Goal: Transaction & Acquisition: Obtain resource

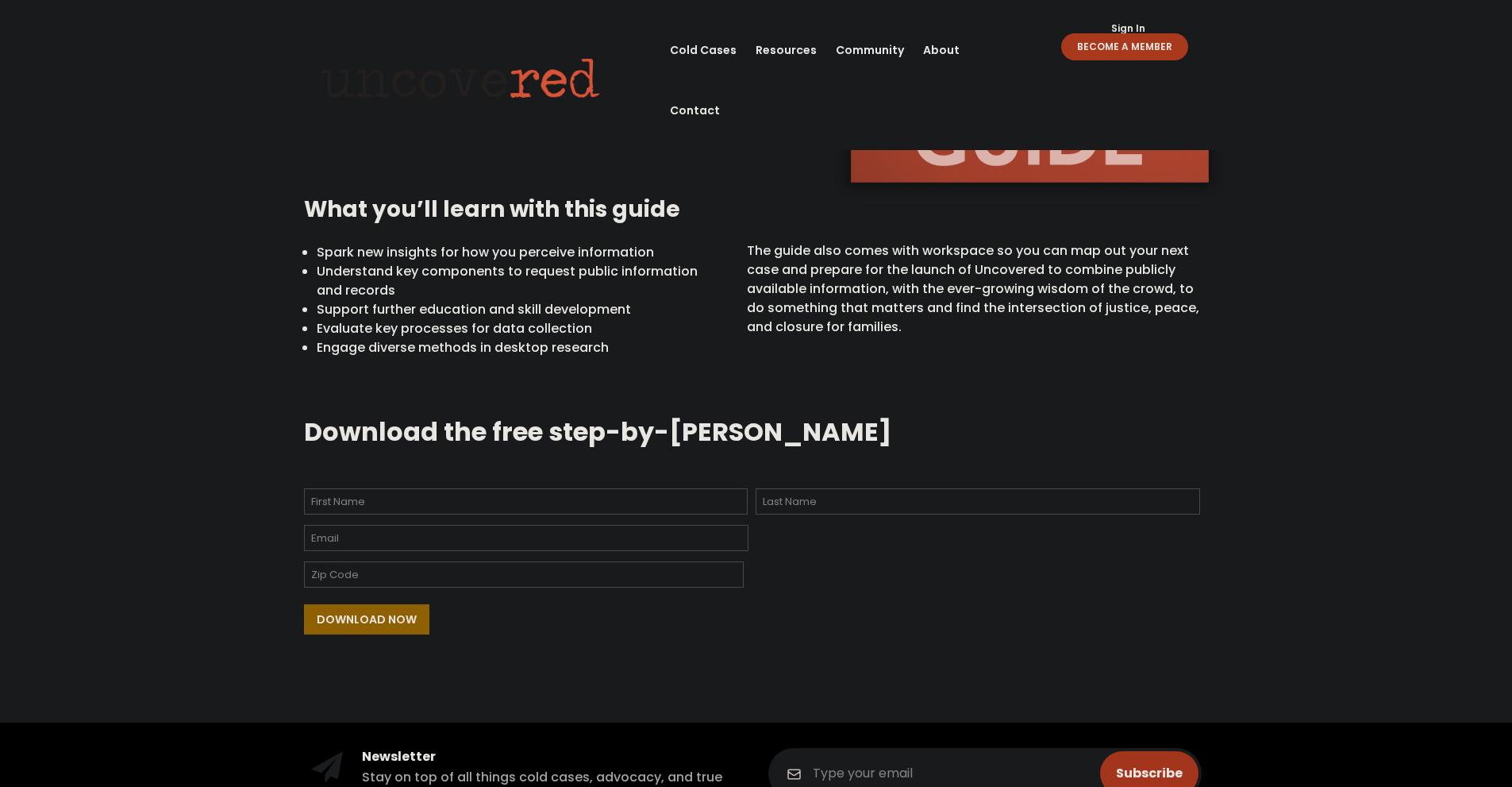
scroll to position [477, 0]
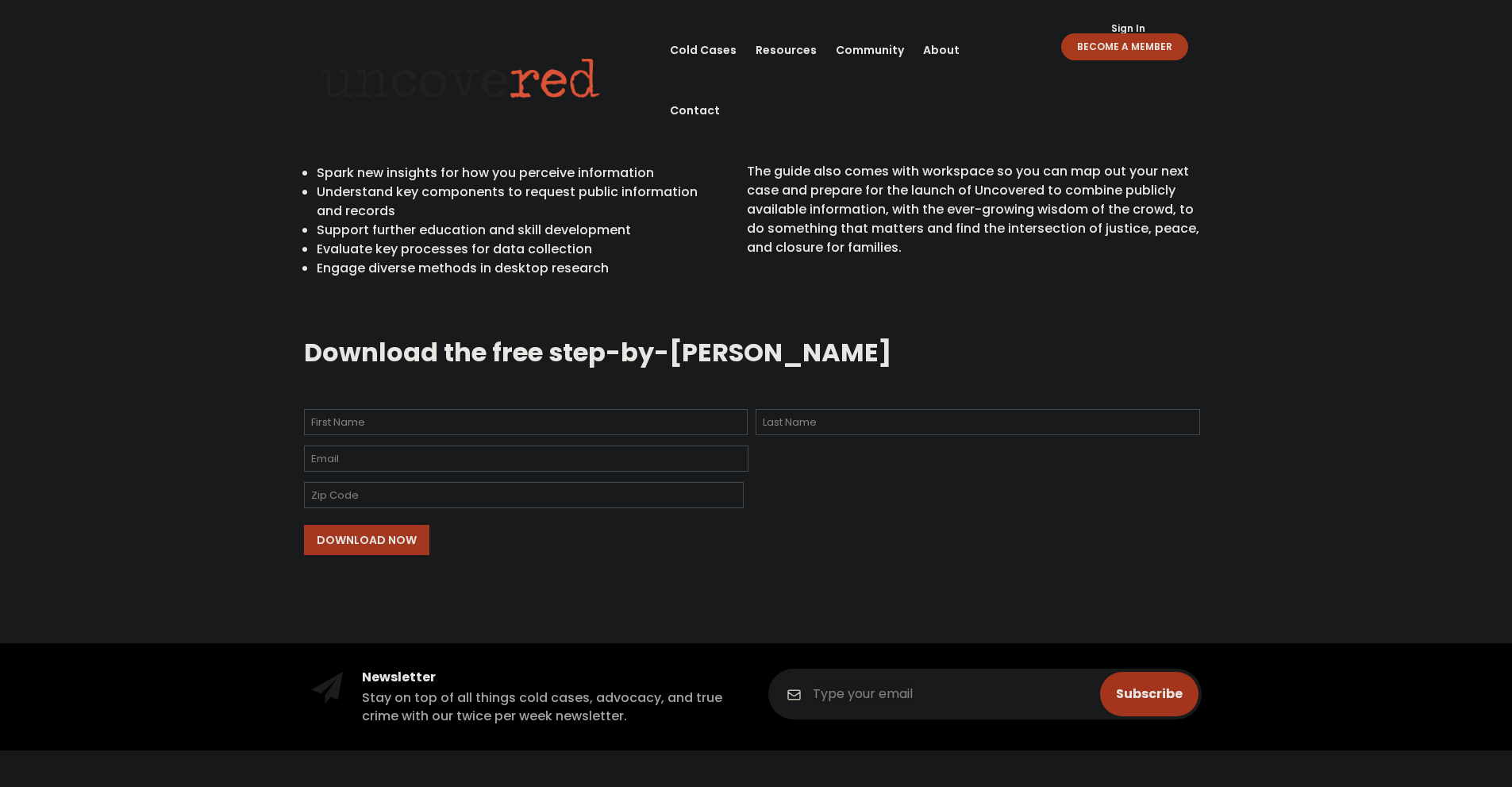
click at [396, 542] on input "Download Now" at bounding box center [367, 539] width 125 height 30
click at [411, 544] on input "Download Now" at bounding box center [367, 539] width 125 height 30
click at [387, 535] on input "Download Now" at bounding box center [367, 539] width 125 height 30
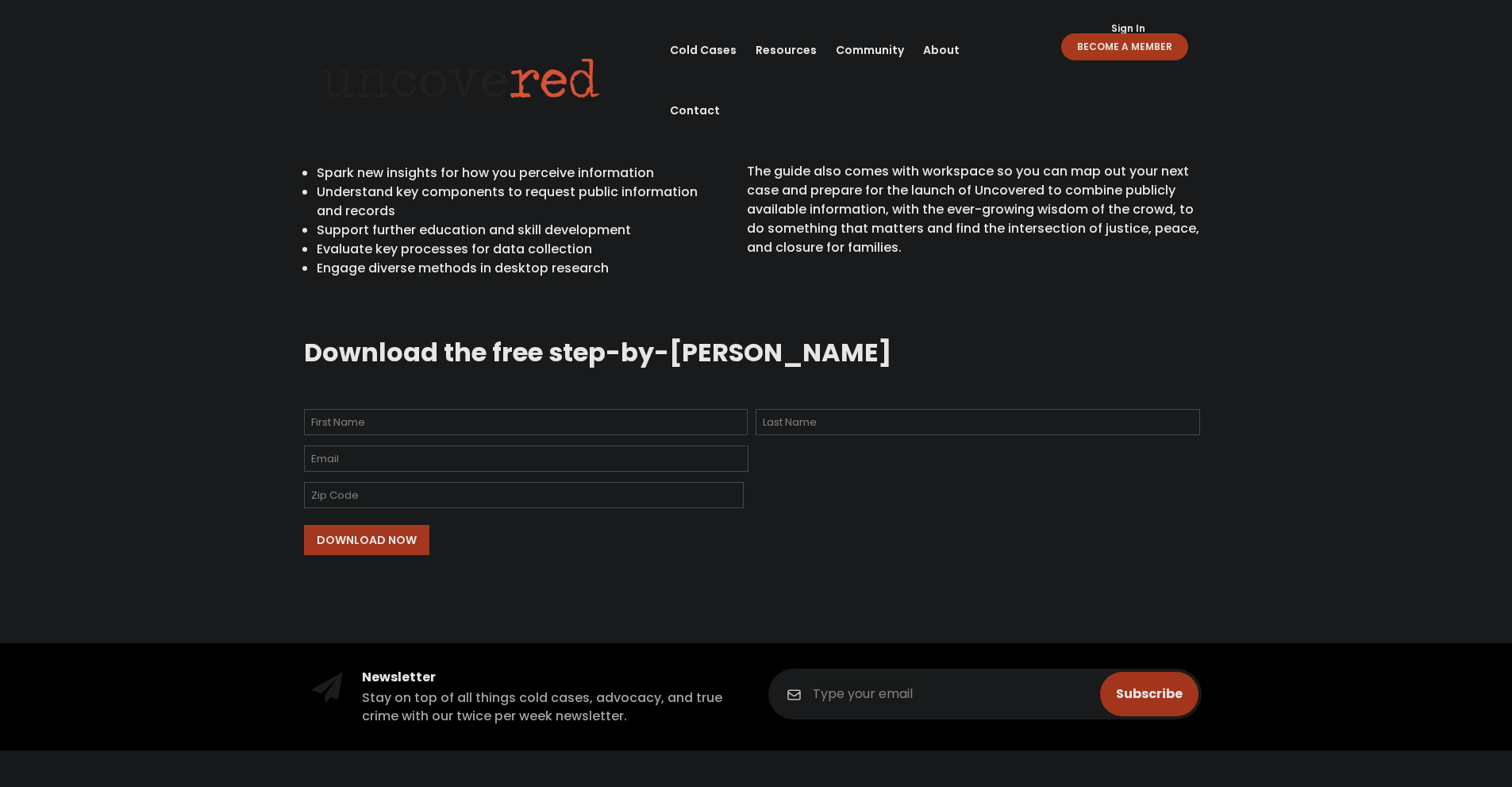
click at [387, 535] on input "Download Now" at bounding box center [367, 539] width 125 height 30
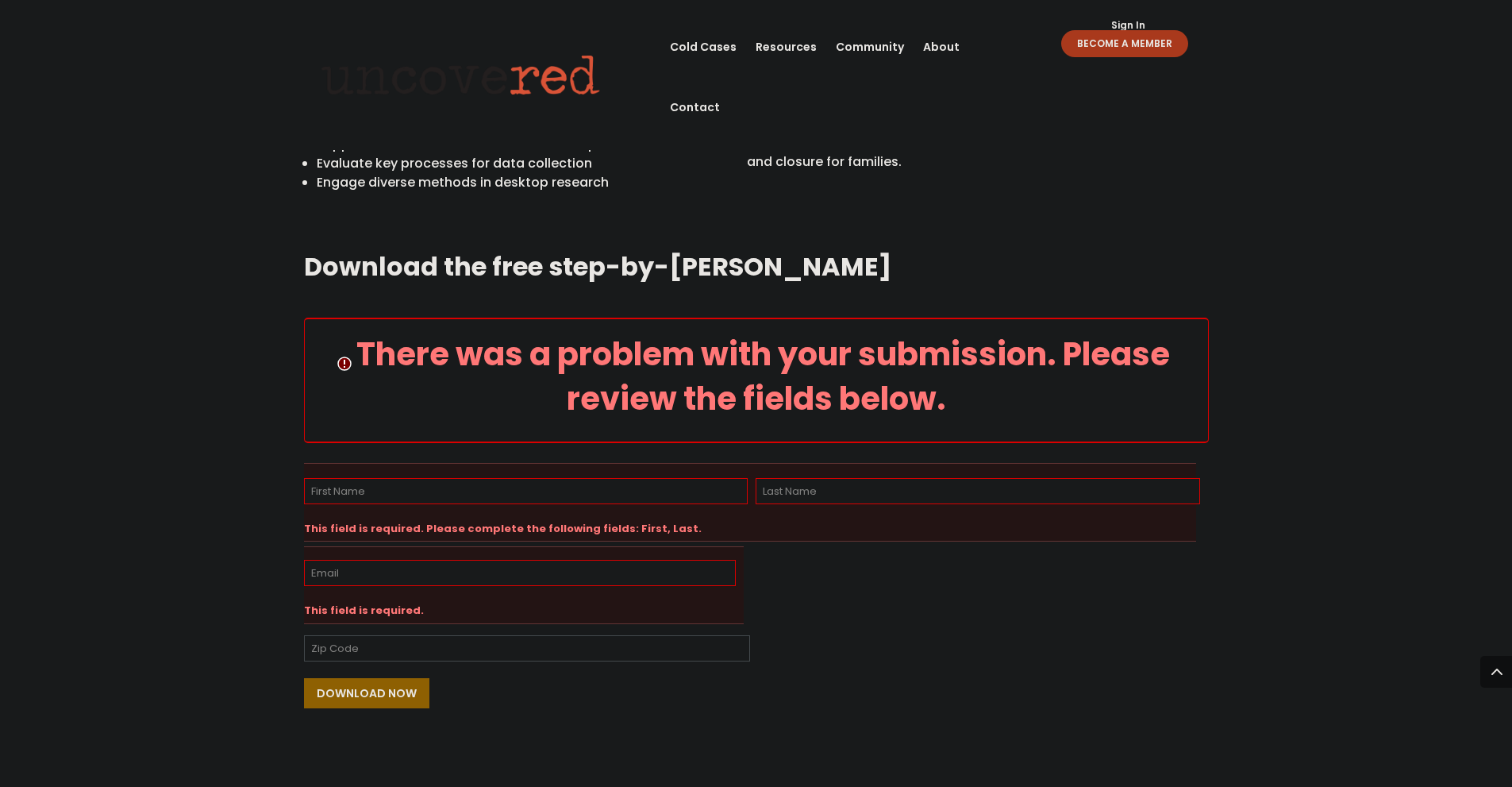
scroll to position [641, 0]
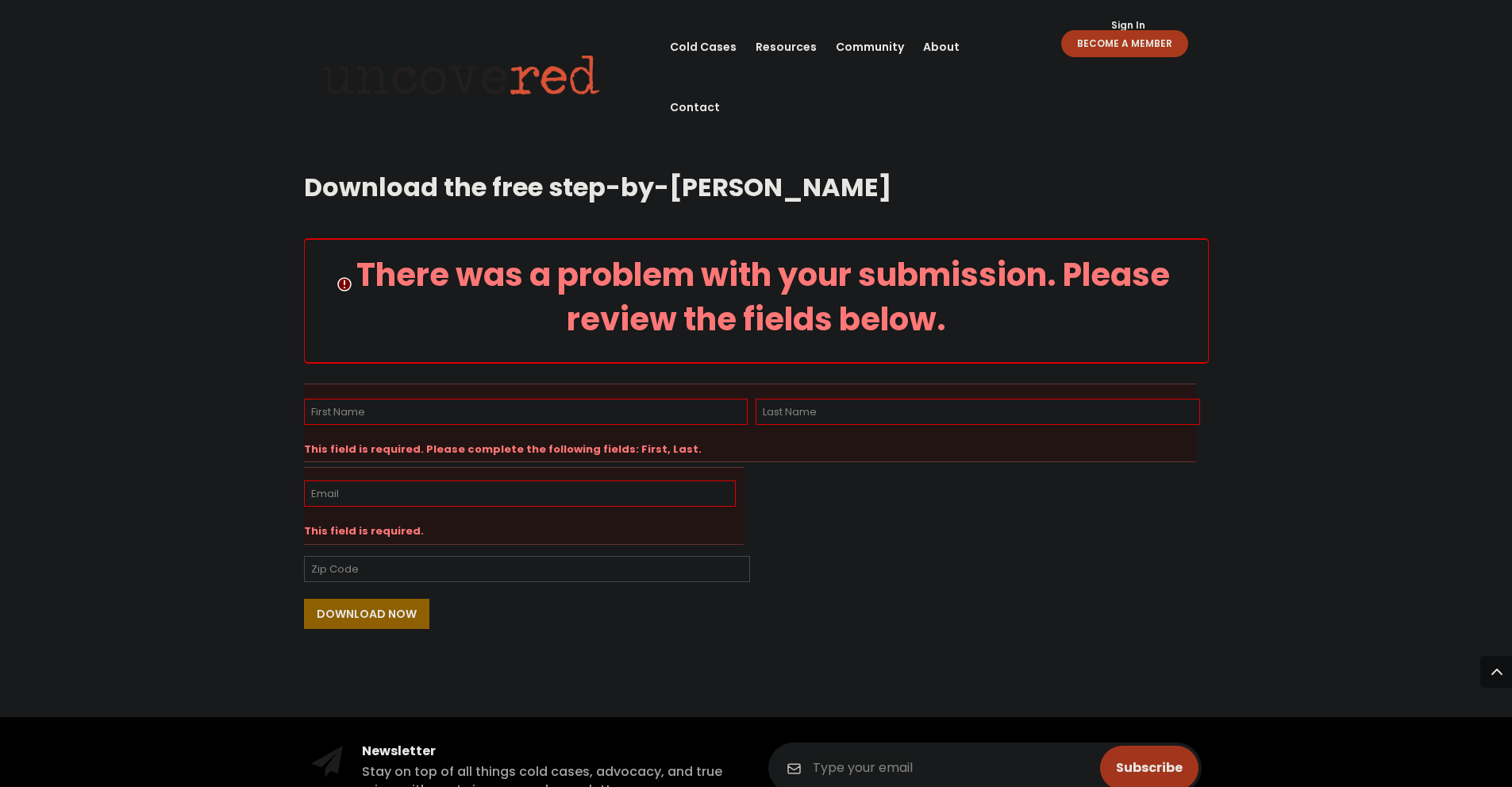
click at [505, 407] on input "First" at bounding box center [527, 411] width 444 height 26
type input "mohammed"
click at [1021, 417] on input "Last" at bounding box center [978, 411] width 444 height 26
type input "Mazin"
click at [533, 480] on div at bounding box center [520, 493] width 432 height 34
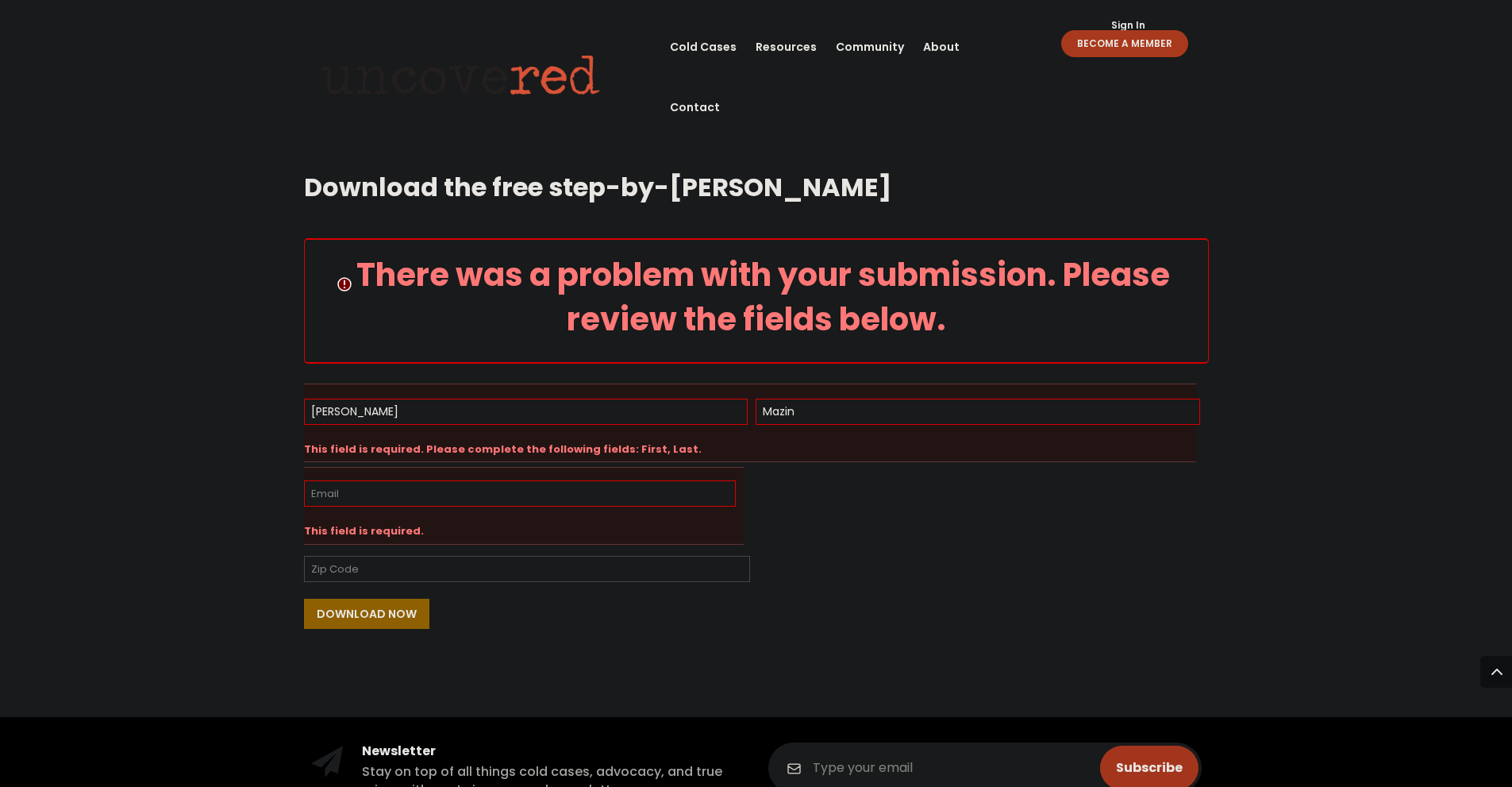
click at [533, 489] on input "Email *" at bounding box center [520, 493] width 432 height 26
type input "momazin580@gmail.com"
click at [474, 566] on input "Zip Code" at bounding box center [527, 569] width 446 height 26
paste input "673001"
type input "673001"
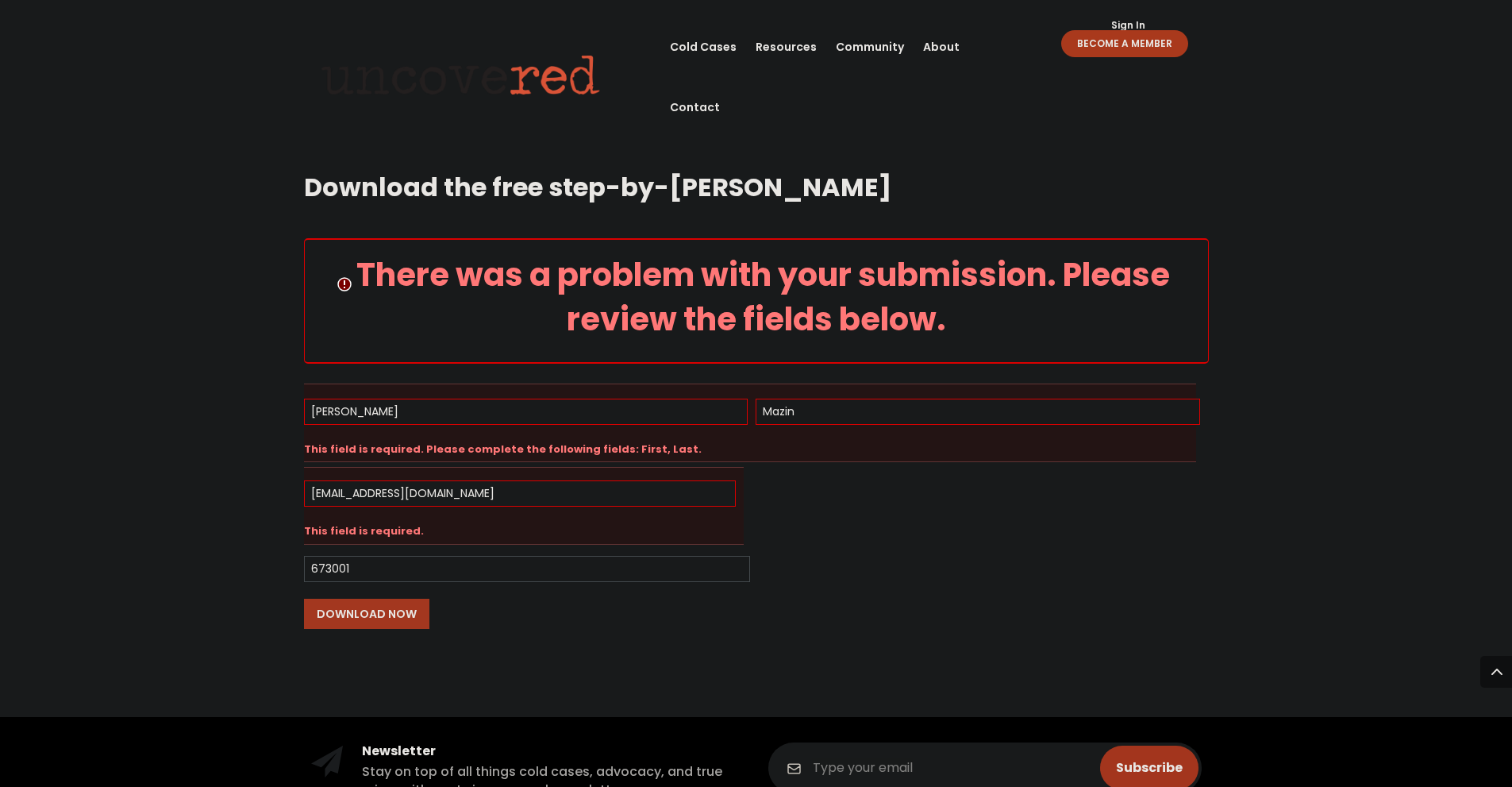
click at [385, 619] on input "Download Now" at bounding box center [367, 614] width 125 height 30
click at [389, 622] on input "Download Now" at bounding box center [367, 614] width 125 height 30
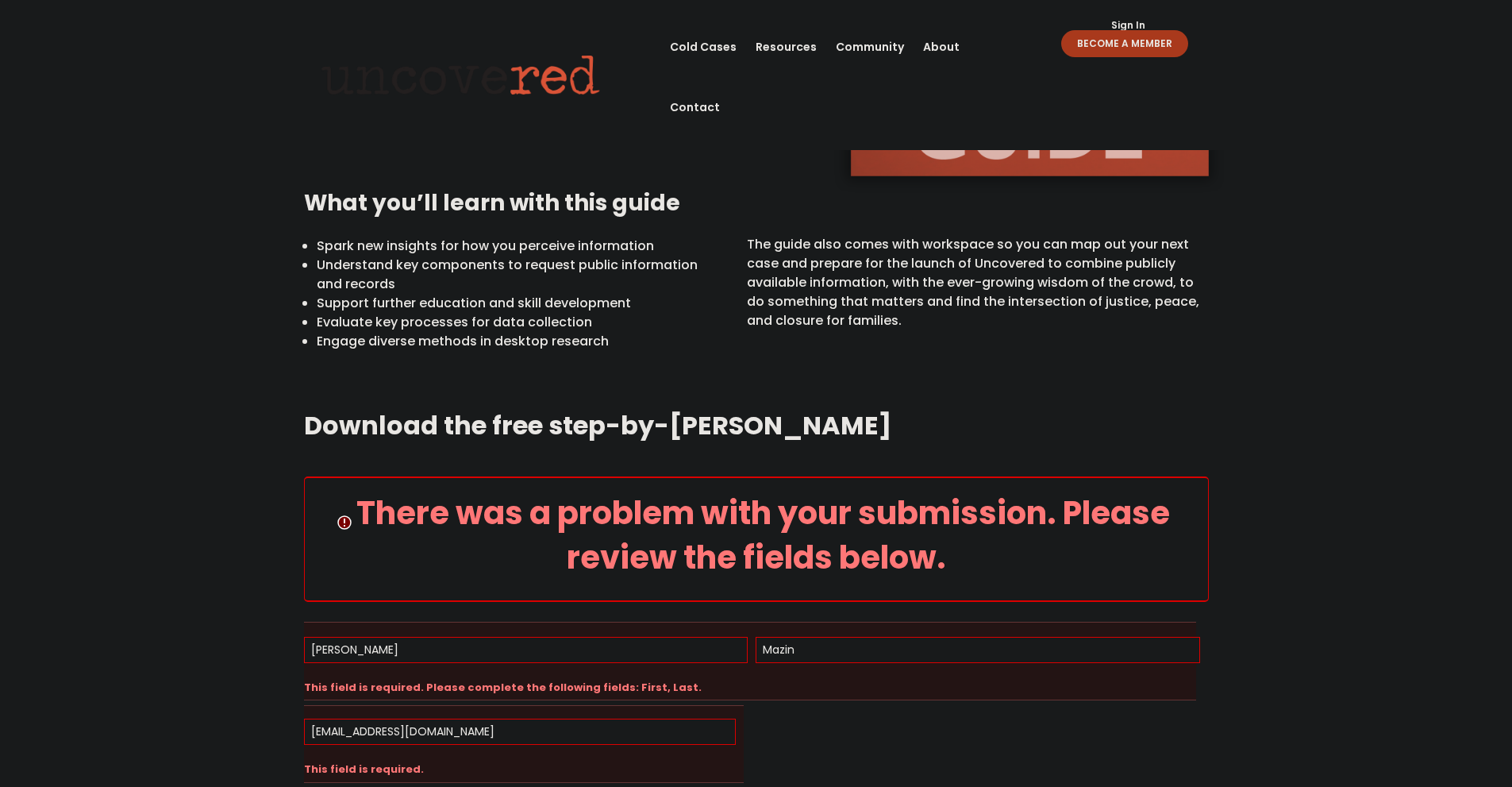
scroll to position [562, 0]
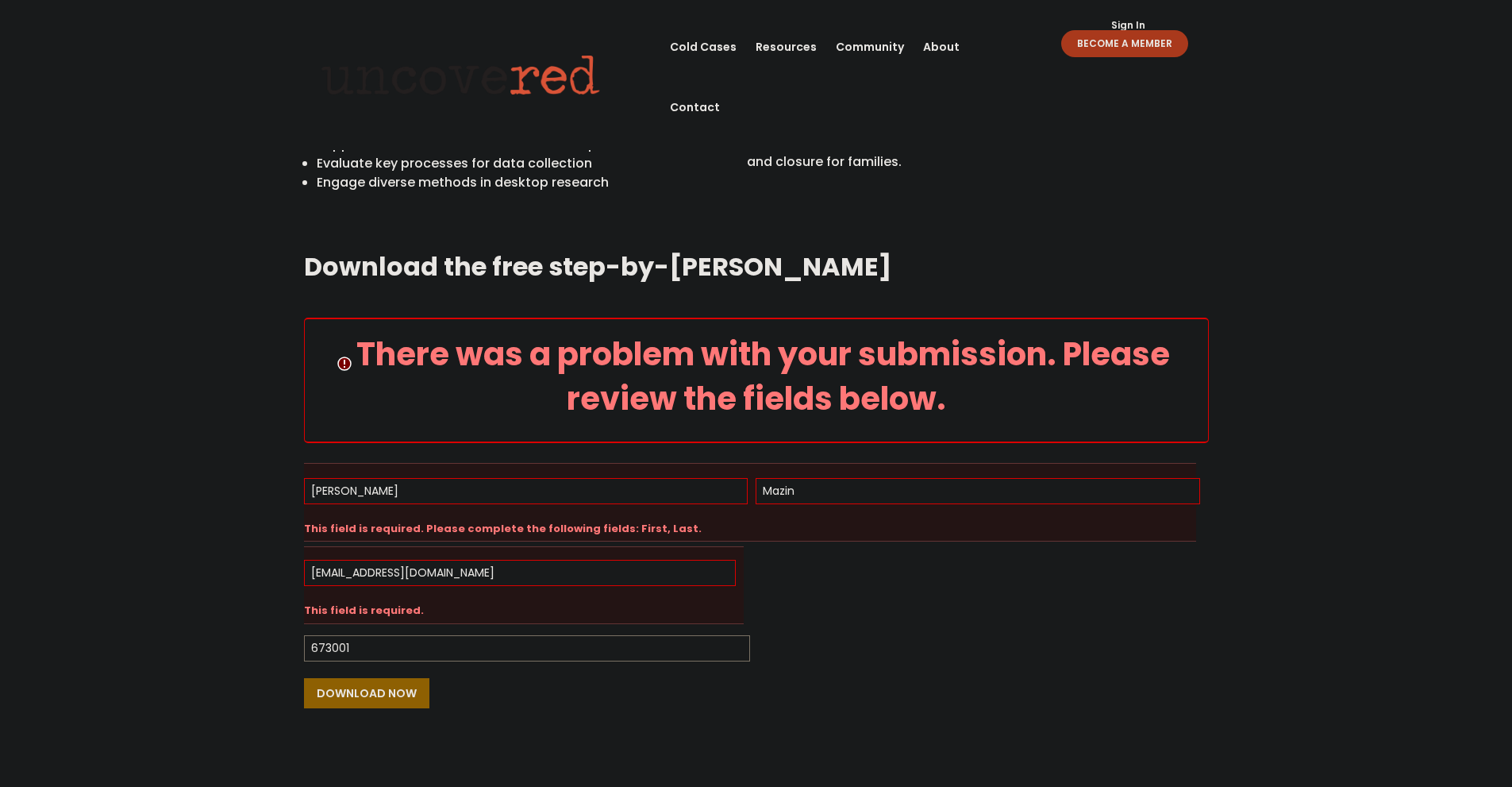
click at [425, 659] on input "673001" at bounding box center [527, 648] width 446 height 26
click at [577, 742] on div "Download the free step-by-step guide There was a problem with your submission. …" at bounding box center [756, 488] width 905 height 524
click at [337, 644] on input "673001" at bounding box center [527, 648] width 446 height 26
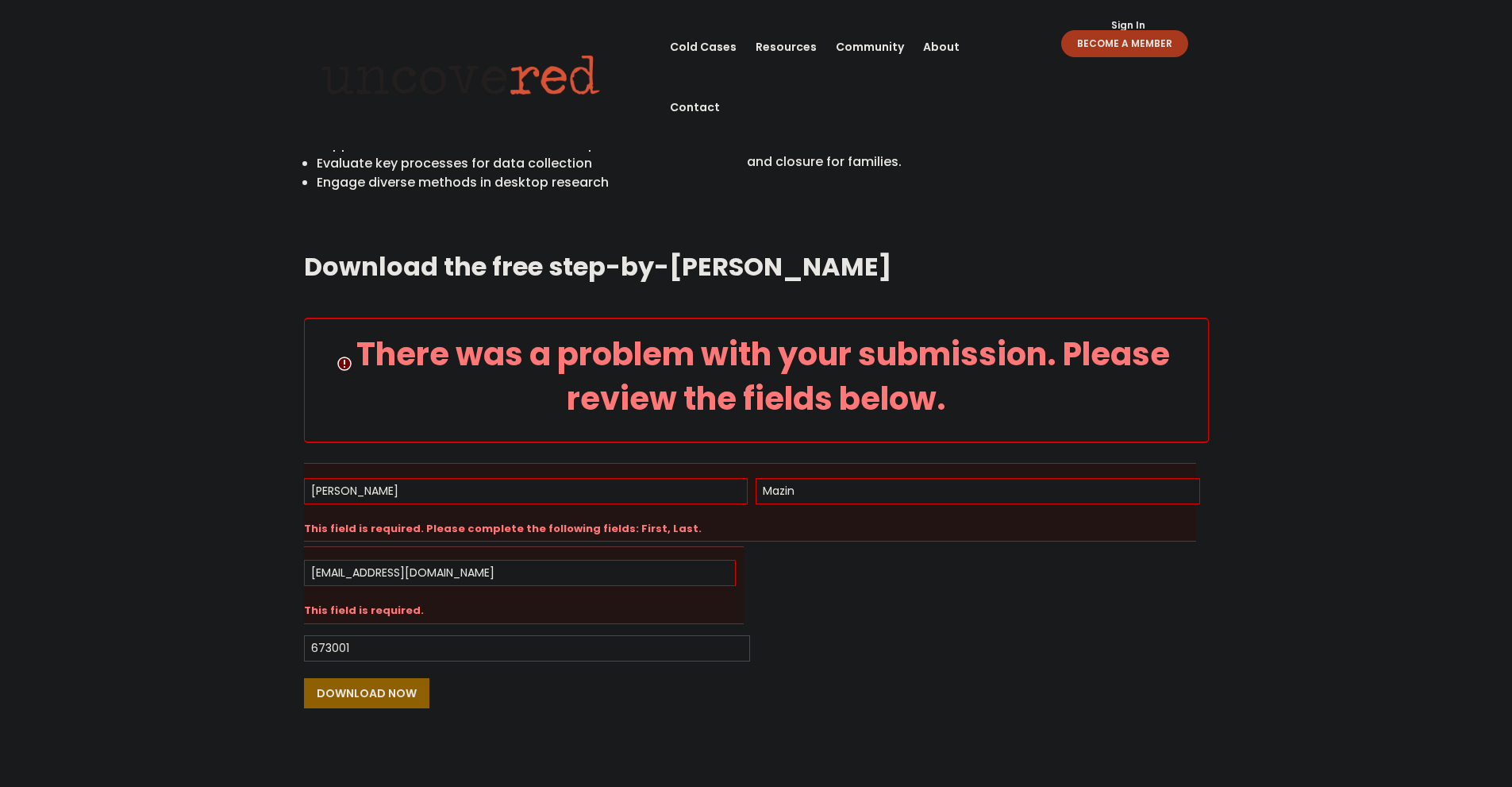
click at [222, 405] on div "Download the free step-by-step guide There was a problem with your submission. …" at bounding box center [756, 512] width 1512 height 570
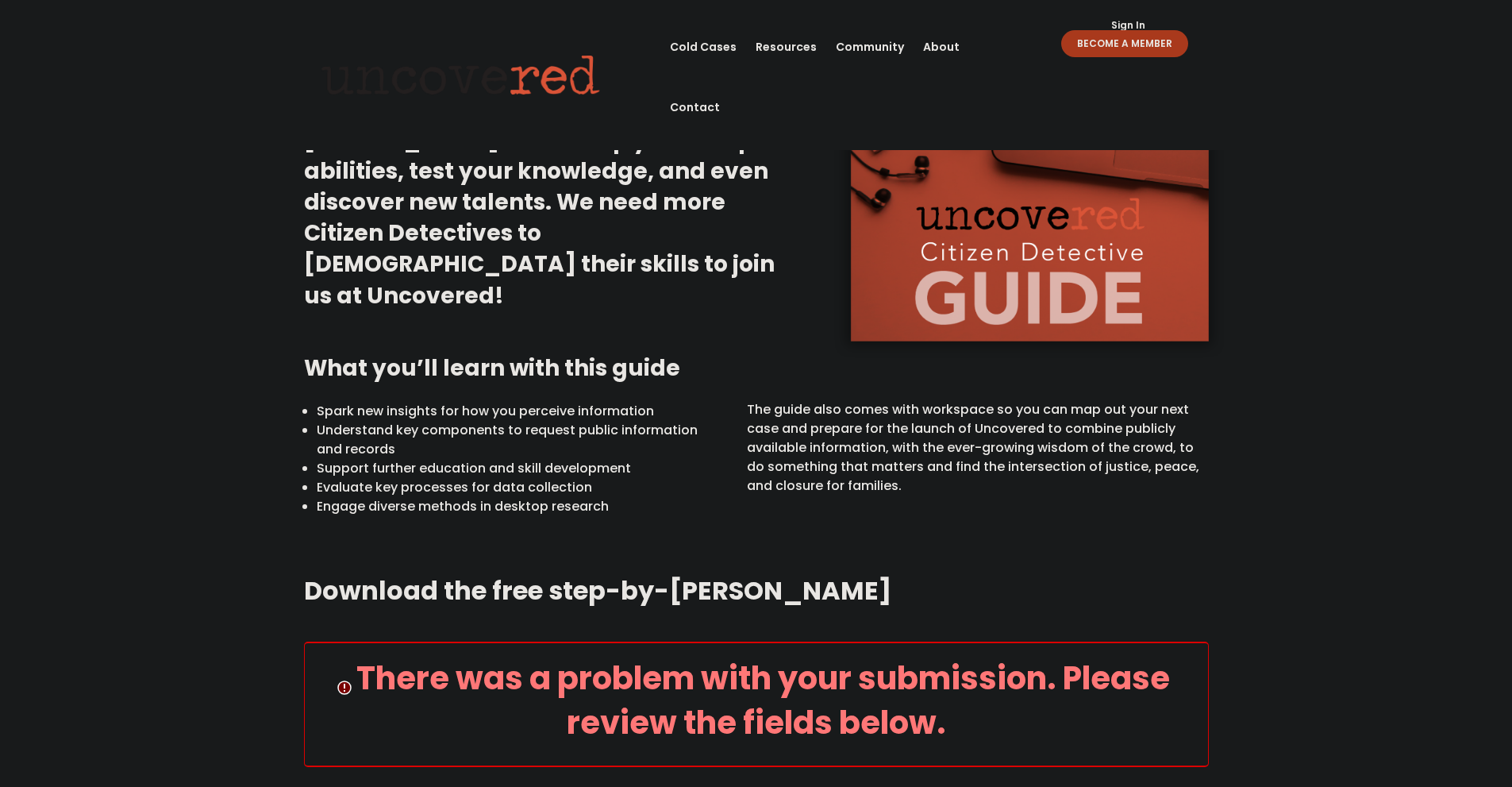
scroll to position [477, 0]
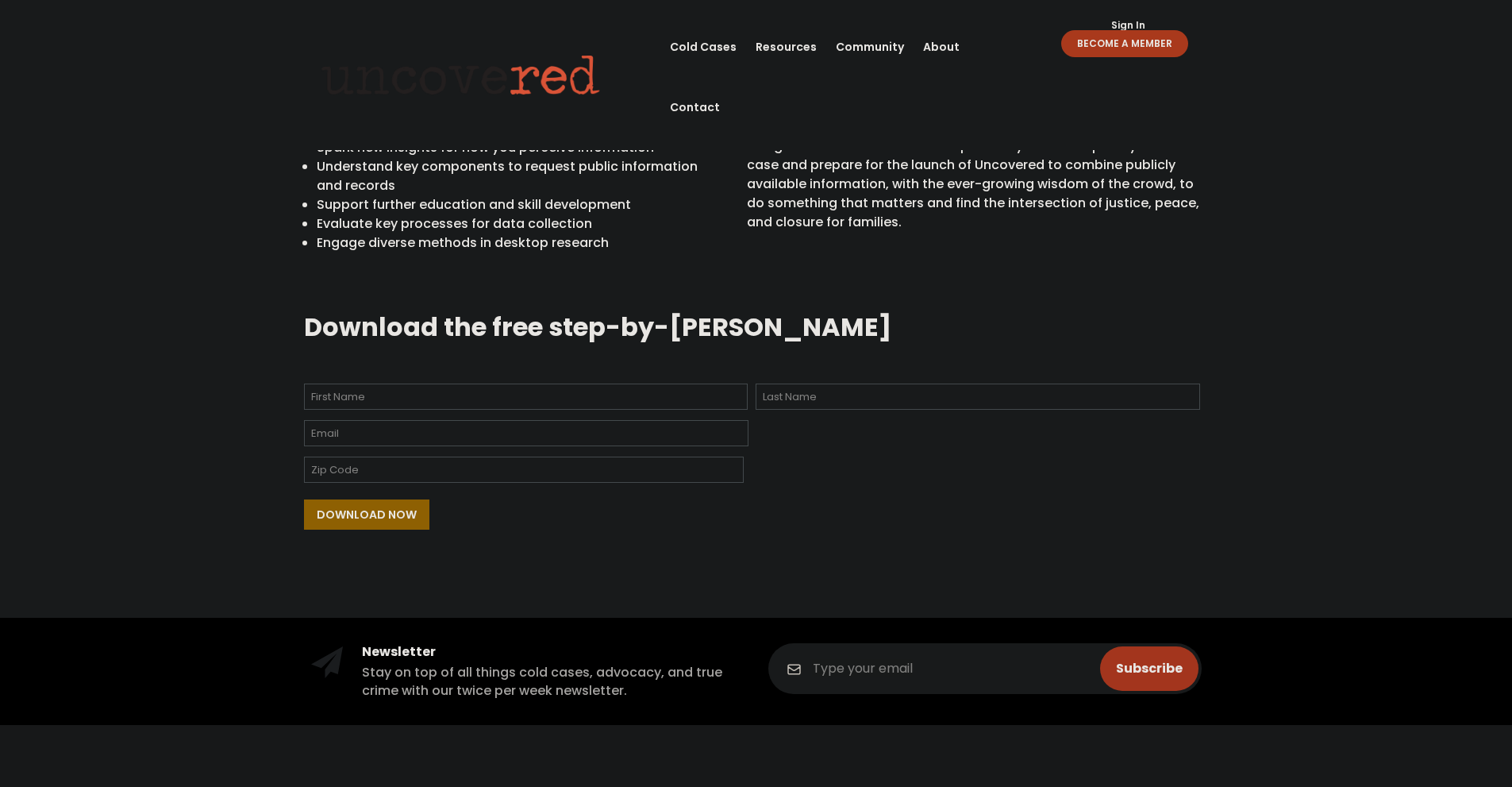
scroll to position [263, 0]
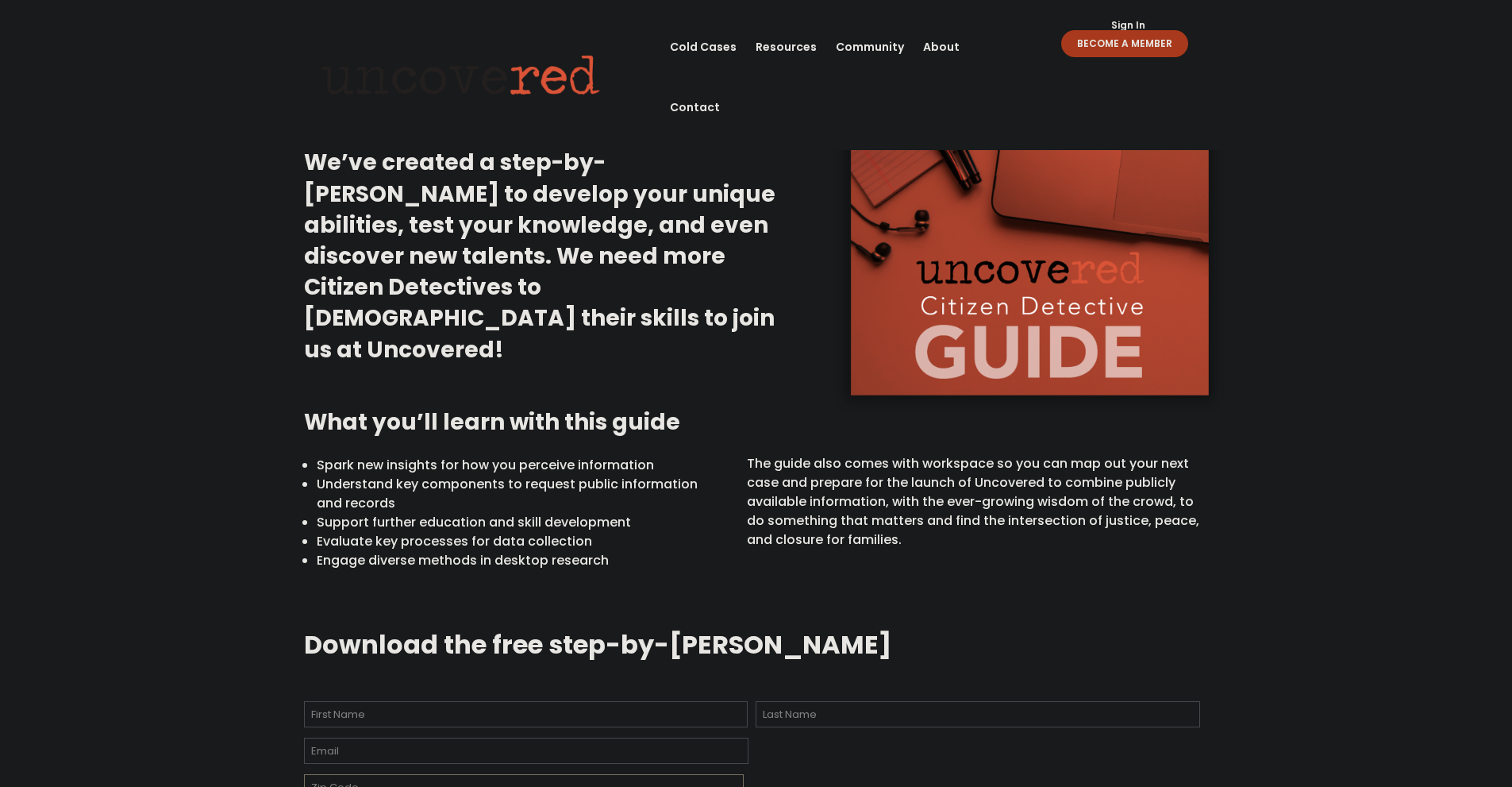
click at [387, 704] on ul "Name * First Last Email * Zip Code" at bounding box center [756, 749] width 905 height 109
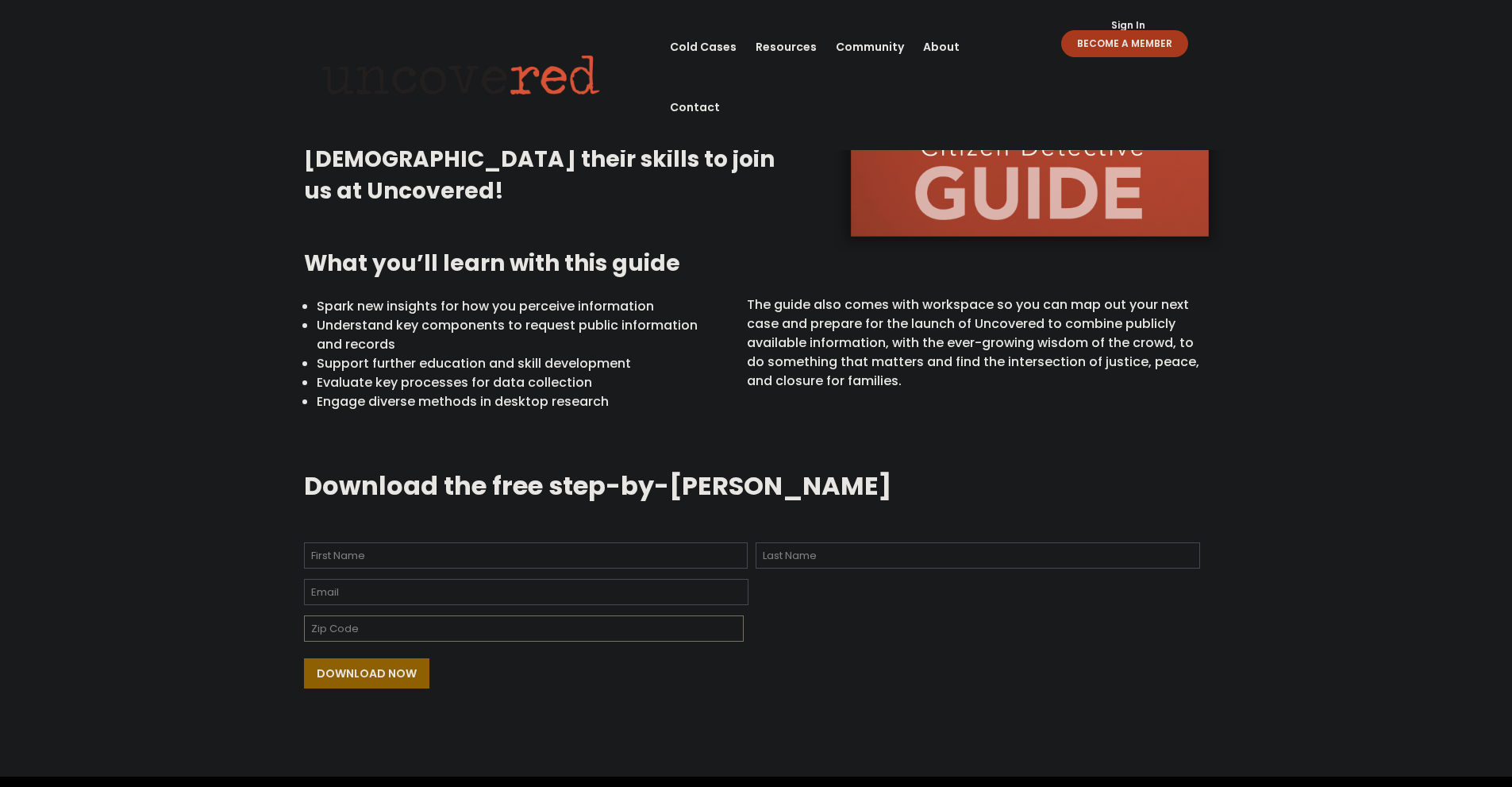
paste input "673001"
type input "673001"
click at [363, 593] on input "Email *" at bounding box center [527, 591] width 444 height 26
type input "momazin580@gmail.com"
click at [412, 548] on input "First" at bounding box center [527, 555] width 444 height 26
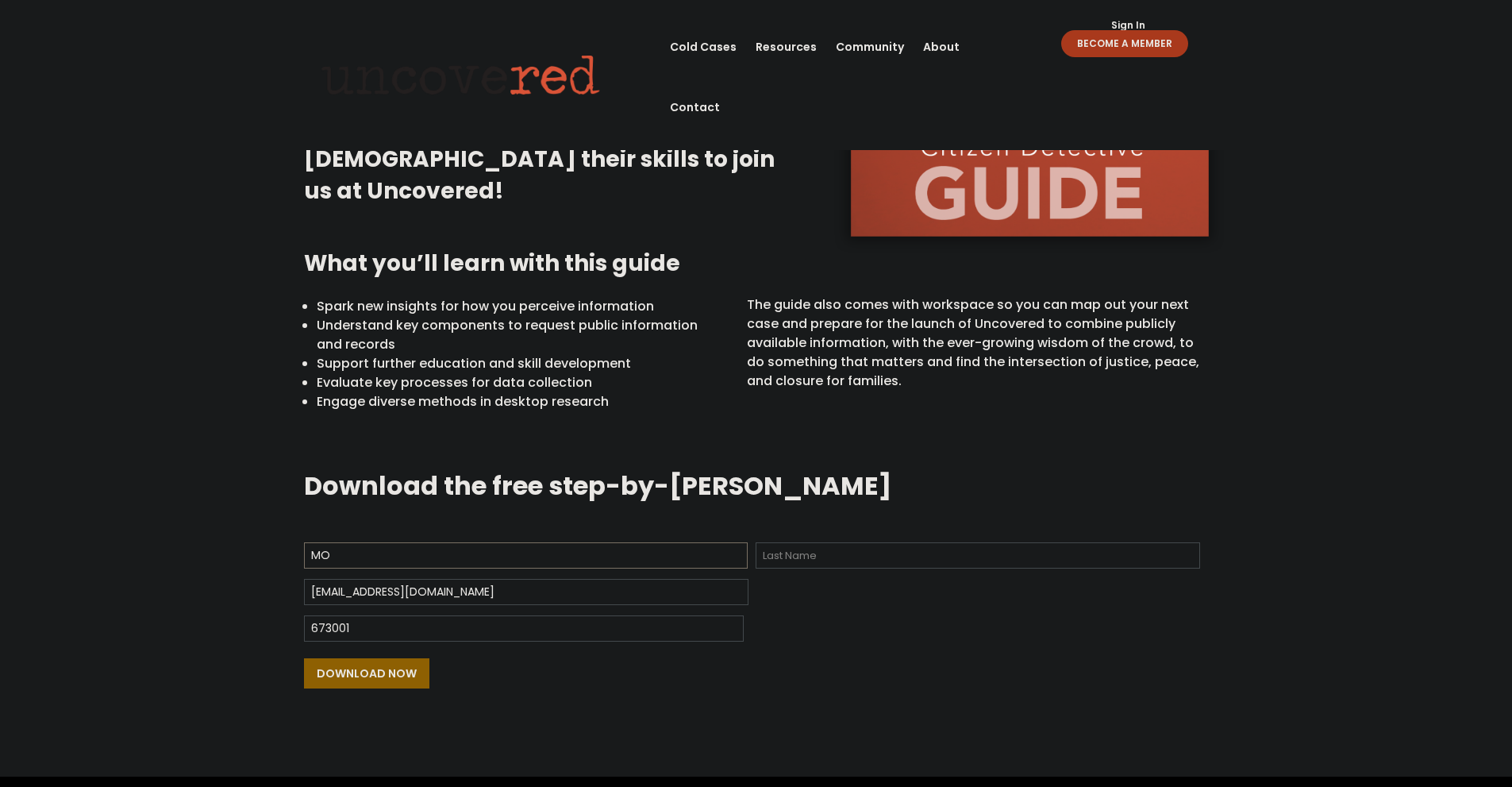
type input "M"
type input "Mohammed"
click at [816, 548] on input "Last" at bounding box center [978, 555] width 444 height 26
type input "m"
type input "Mazin"
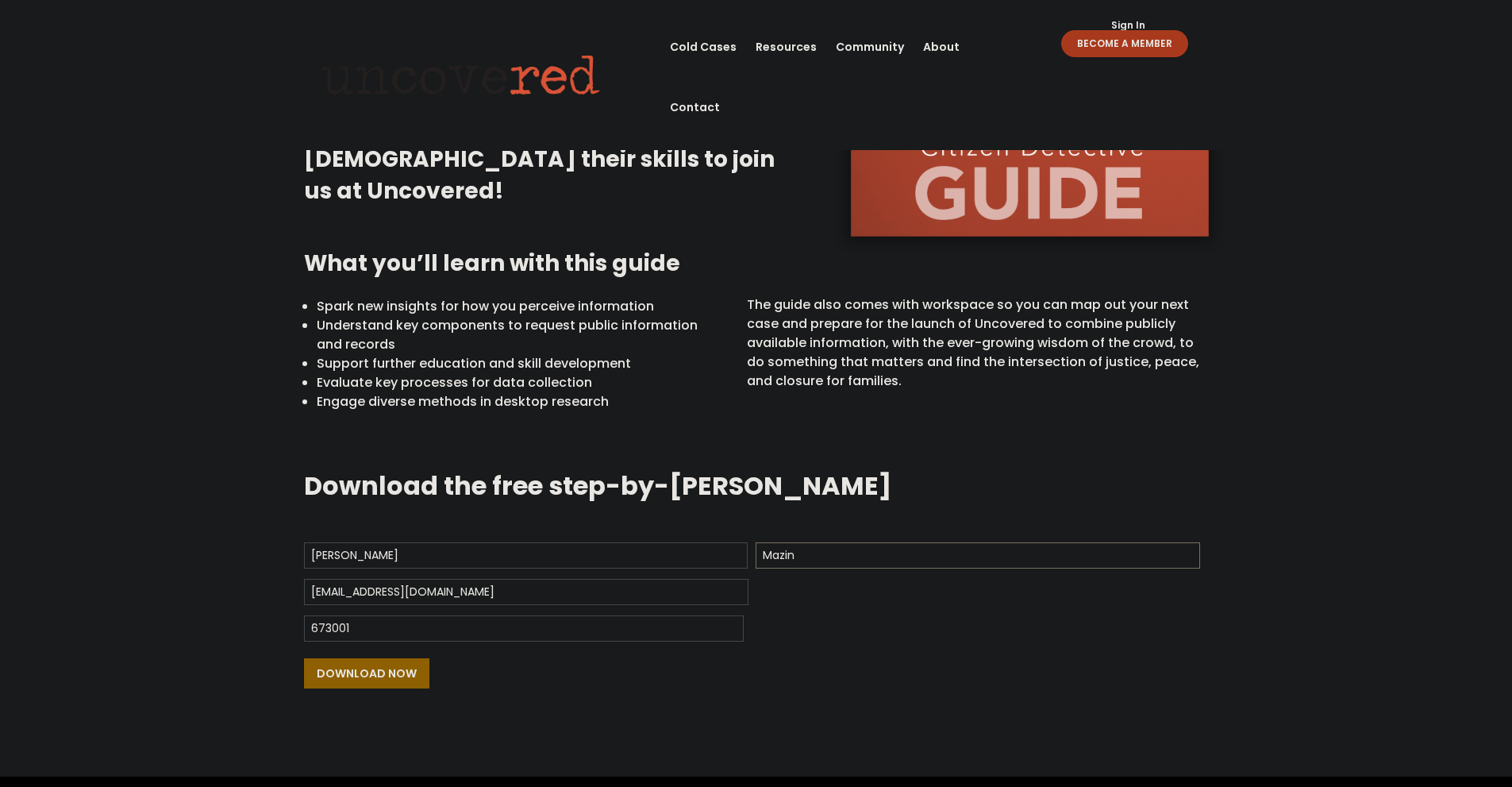
click at [304, 658] on input "Download Now" at bounding box center [367, 672] width 125 height 30
click at [326, 667] on input "Download Now" at bounding box center [367, 672] width 125 height 30
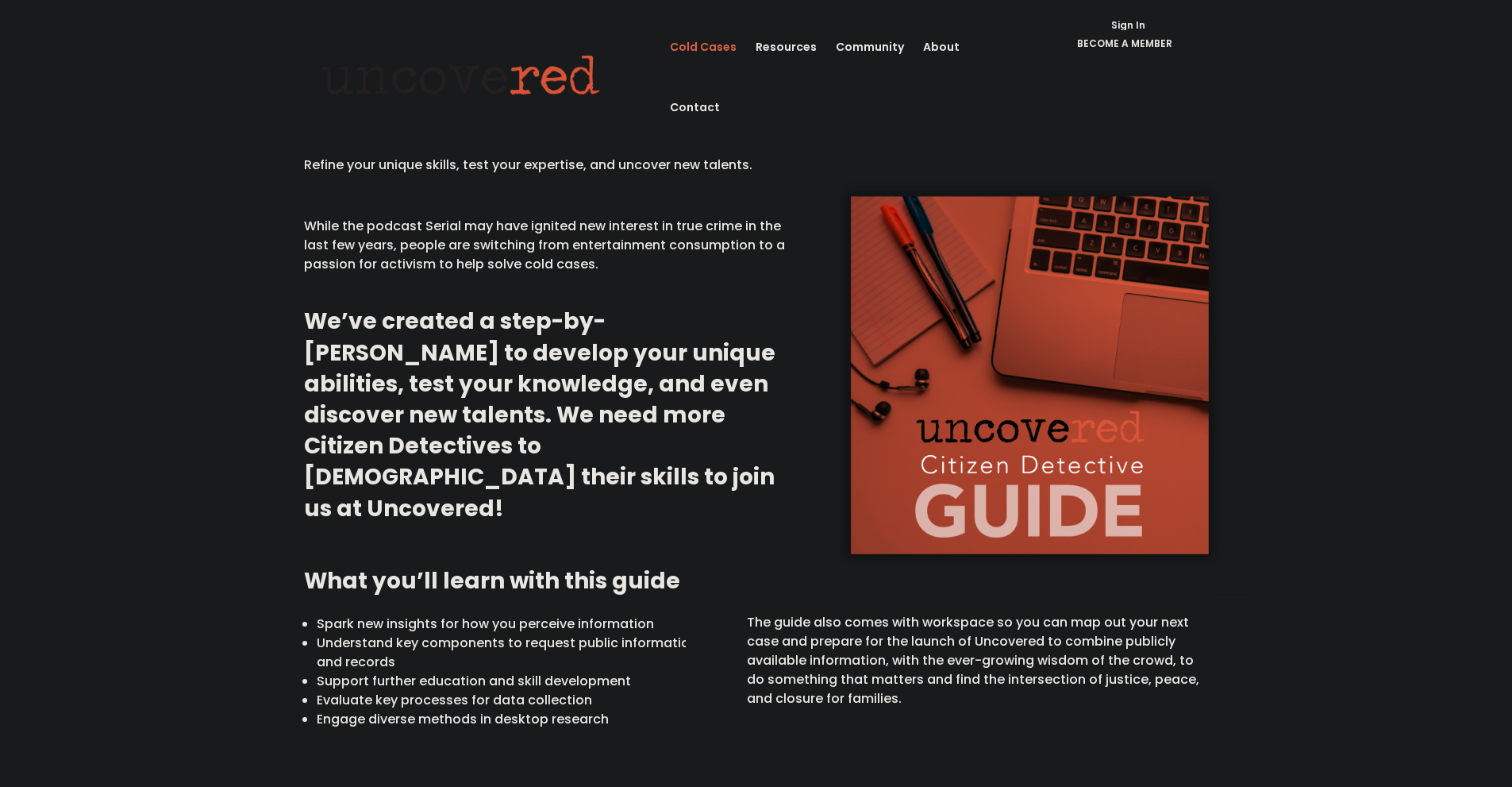
scroll to position [0, 0]
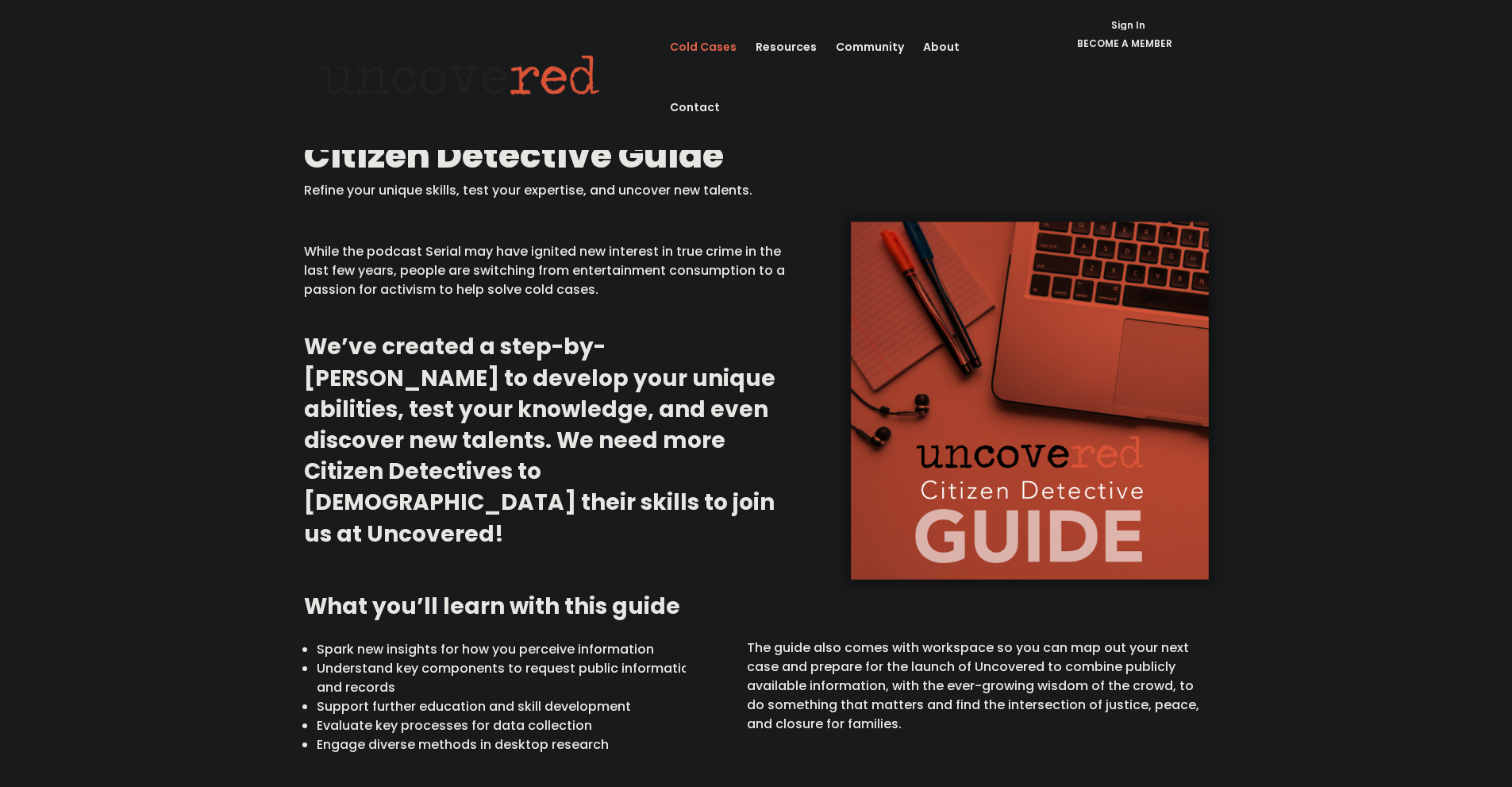
click at [716, 53] on link "Cold Cases" at bounding box center [704, 47] width 67 height 61
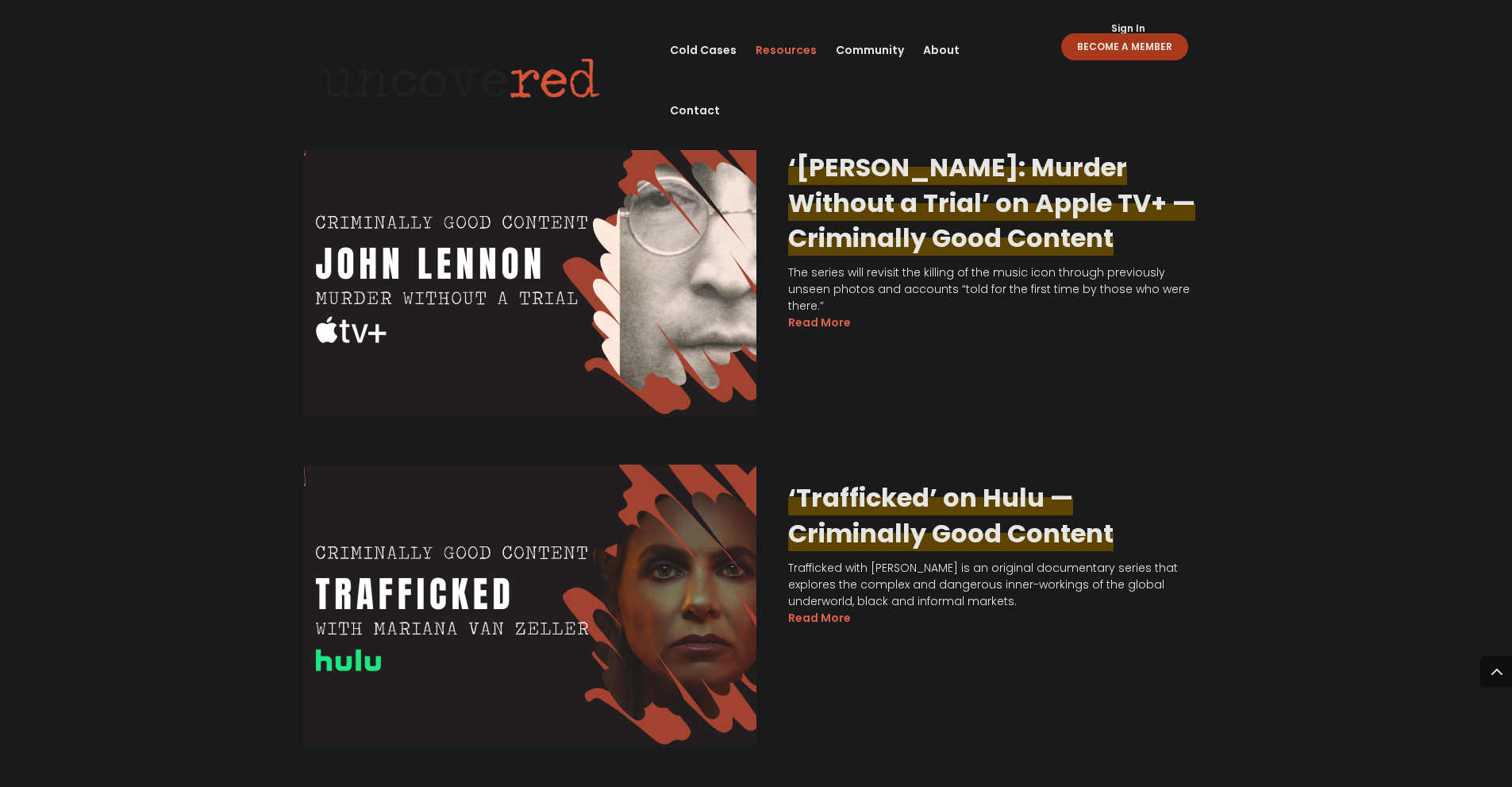
scroll to position [2938, 0]
